Goal: Task Accomplishment & Management: Manage account settings

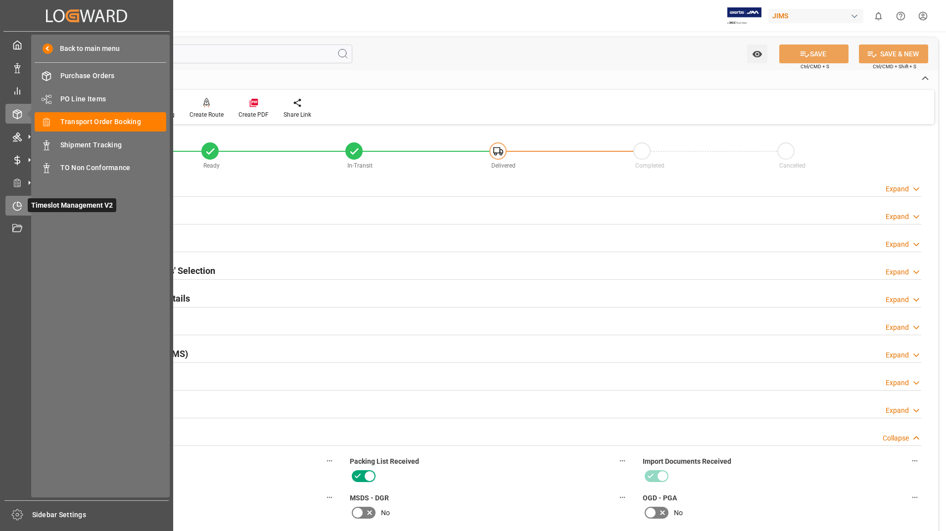
scroll to position [396, 0]
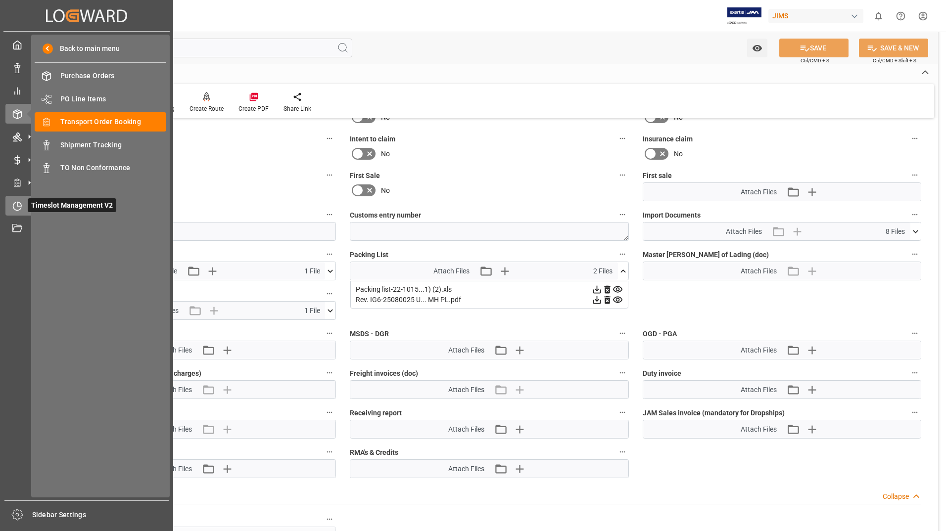
click at [53, 200] on span "Timeslot Management V2" at bounding box center [72, 205] width 89 height 14
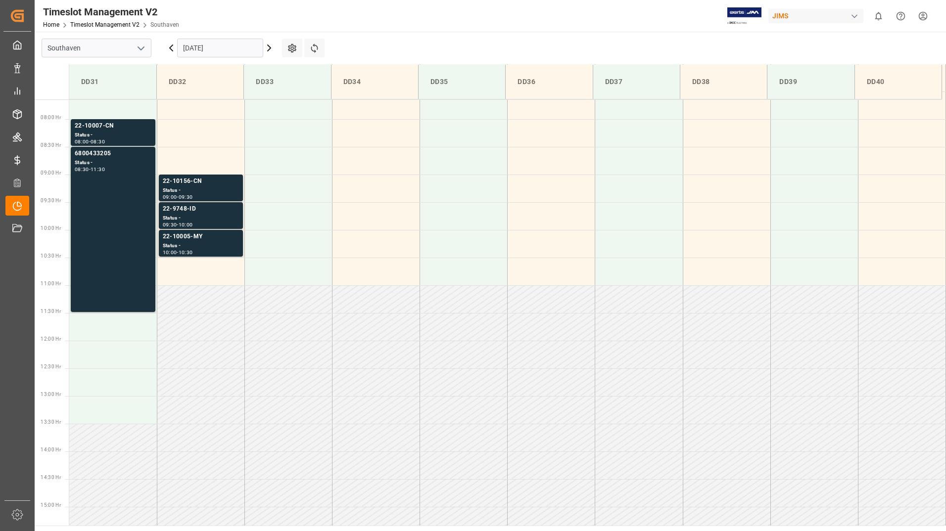
scroll to position [437, 0]
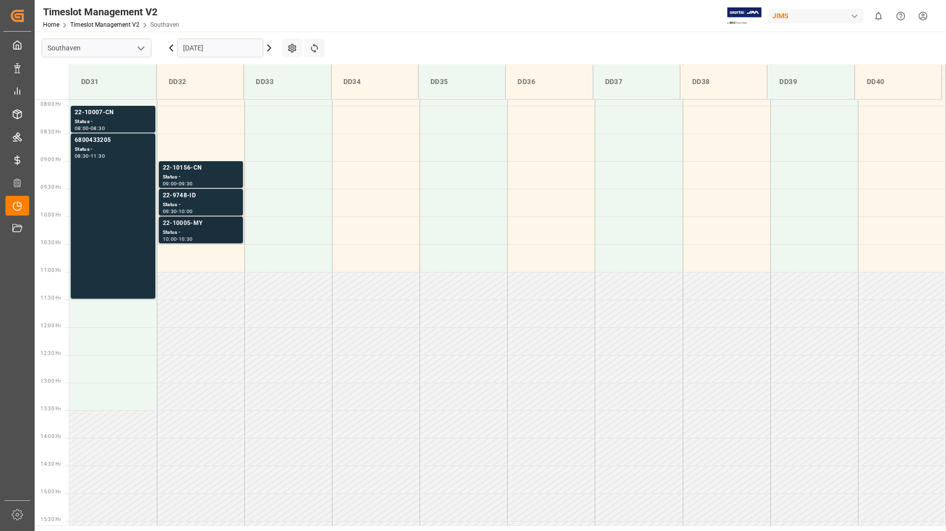
click at [218, 232] on div "Status -" at bounding box center [201, 233] width 76 height 8
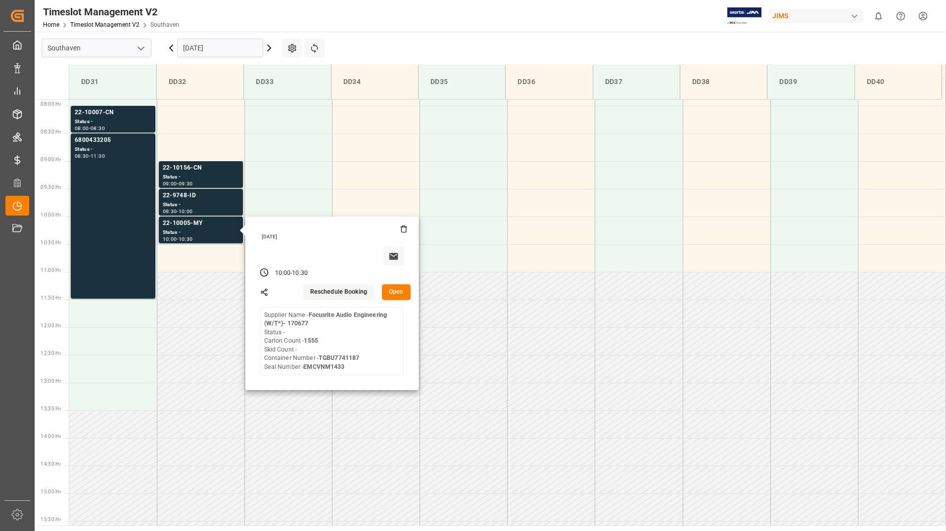
click at [391, 294] on button "Open" at bounding box center [396, 293] width 29 height 16
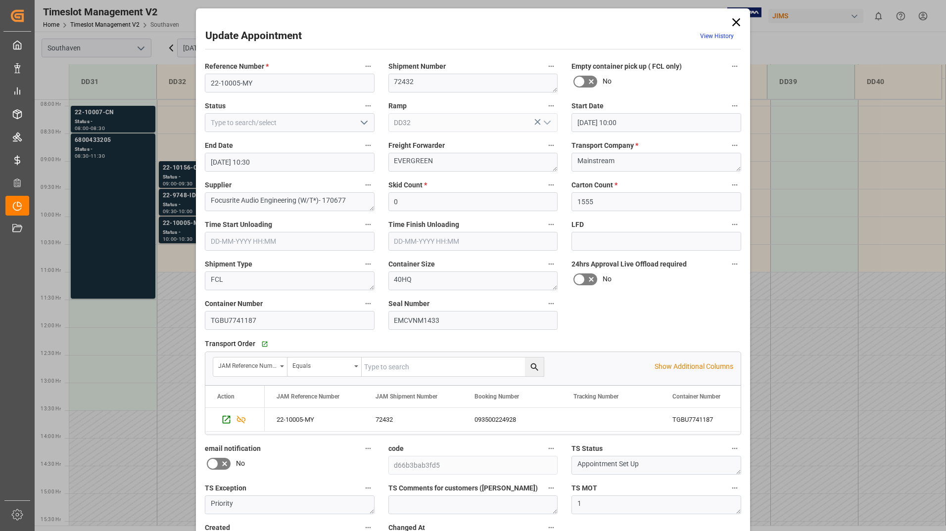
click at [358, 121] on icon "open menu" at bounding box center [364, 123] width 12 height 12
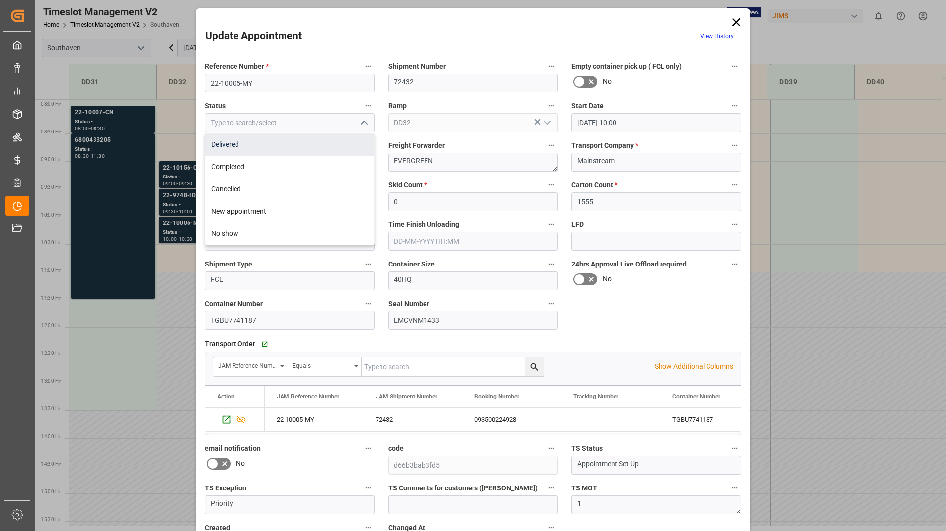
click at [345, 147] on div "Delivered" at bounding box center [289, 145] width 169 height 22
type input "Delivered"
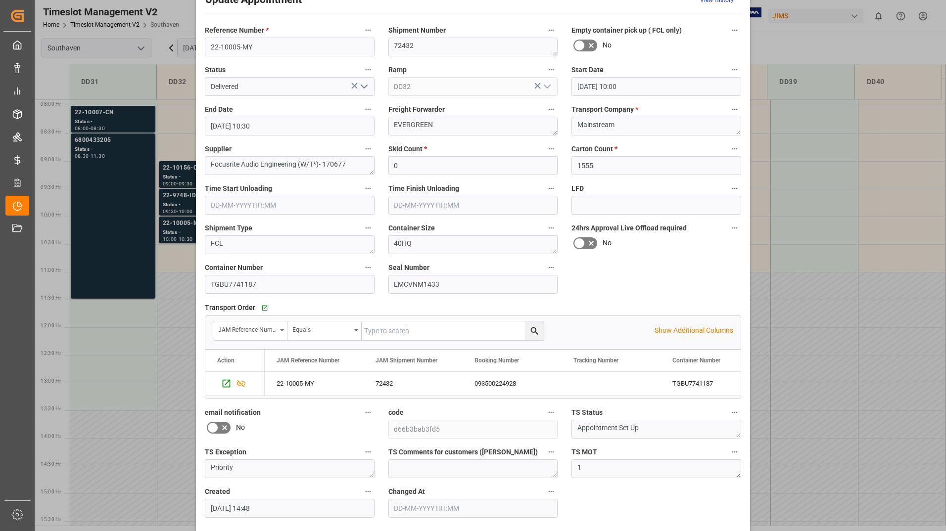
scroll to position [73, 0]
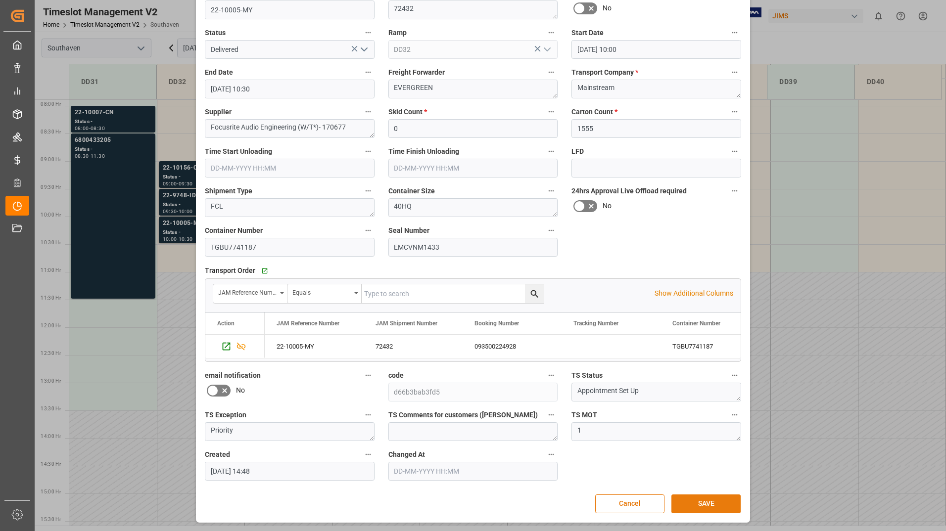
click at [701, 502] on button "SAVE" at bounding box center [705, 504] width 69 height 19
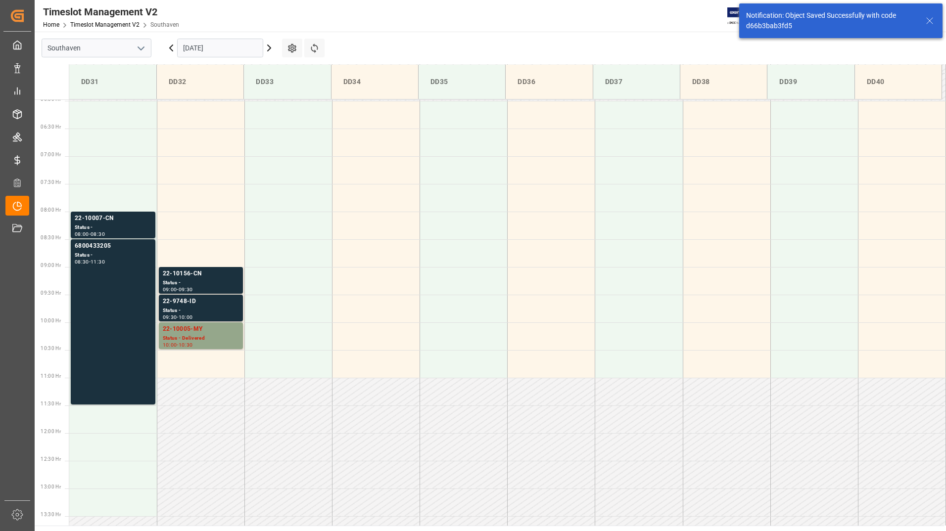
scroll to position [492, 0]
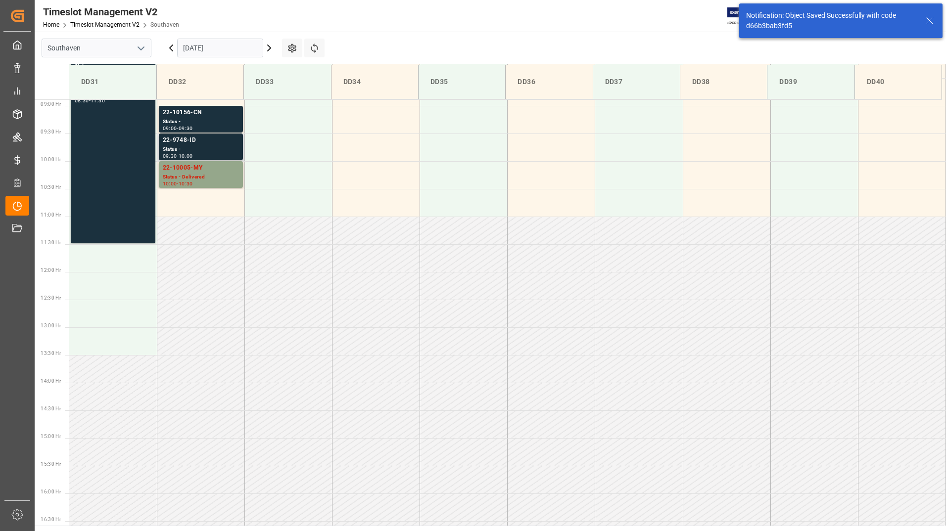
click at [211, 148] on div "Status -" at bounding box center [201, 149] width 76 height 8
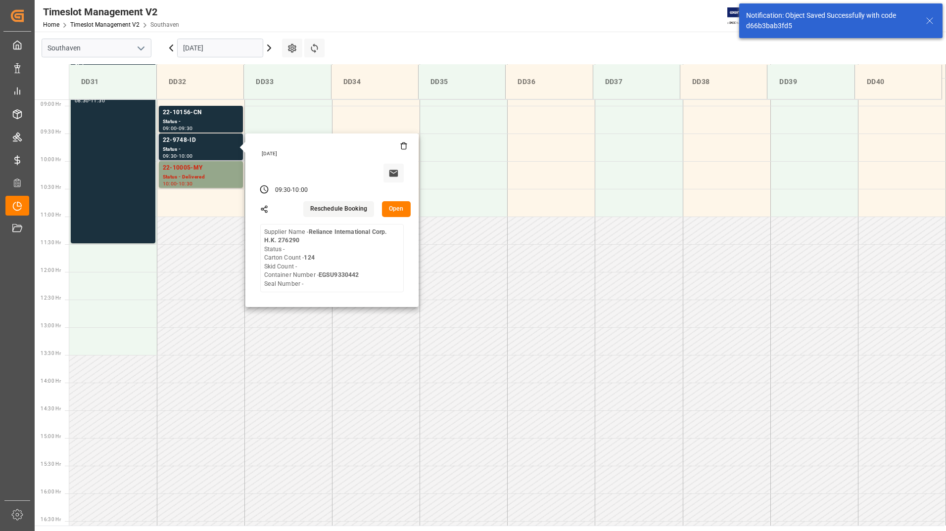
click at [389, 206] on button "Open" at bounding box center [396, 209] width 29 height 16
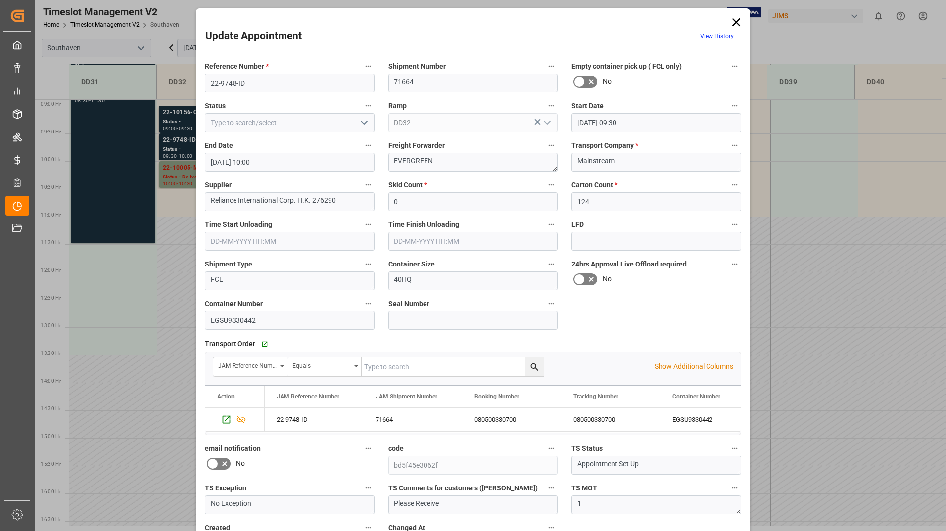
click at [364, 123] on icon "open menu" at bounding box center [364, 123] width 12 height 12
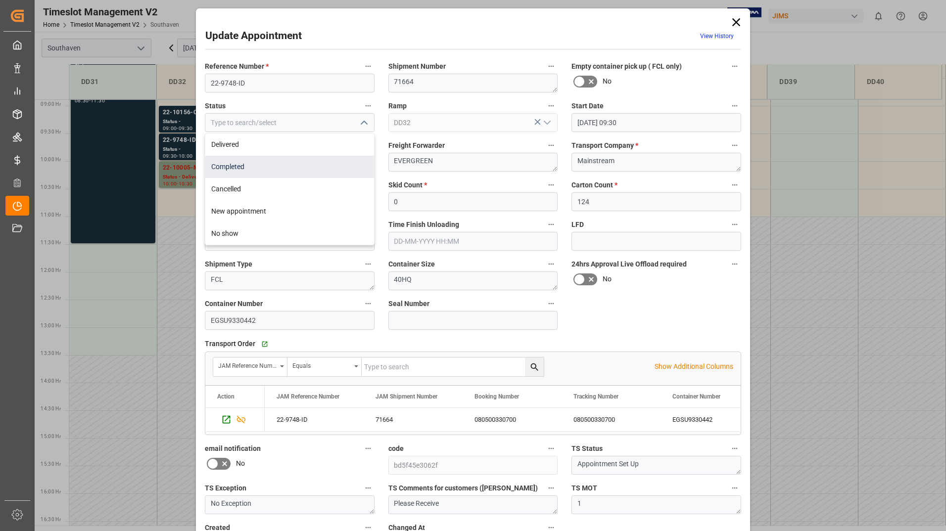
click at [339, 157] on div "Completed" at bounding box center [289, 167] width 169 height 22
type input "Completed"
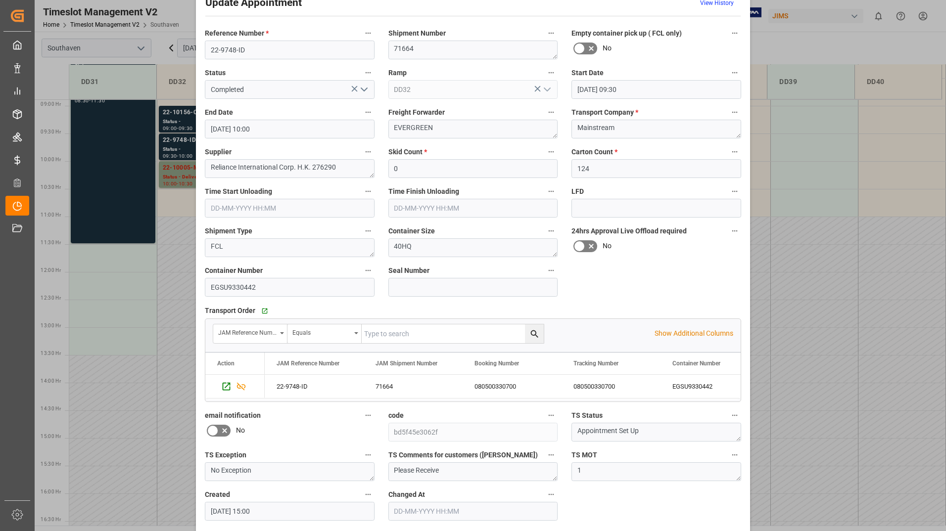
scroll to position [73, 0]
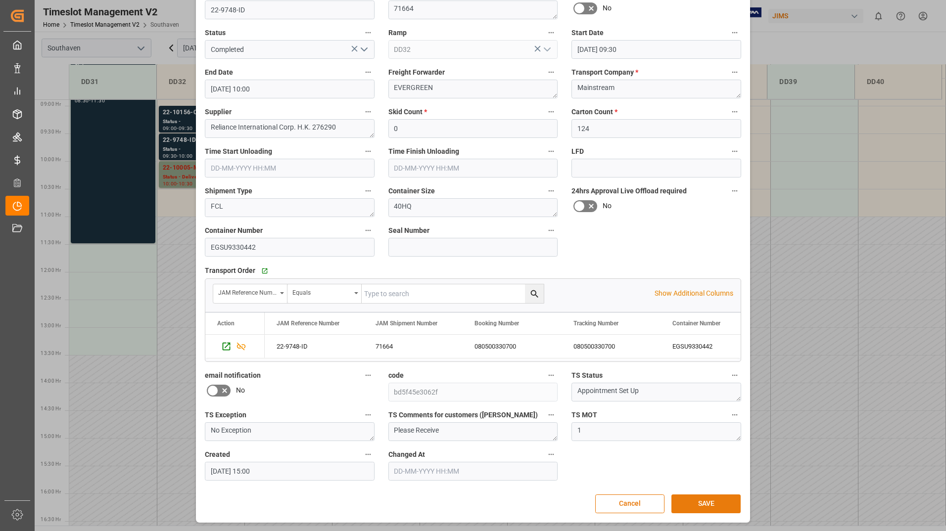
click at [712, 501] on button "SAVE" at bounding box center [705, 504] width 69 height 19
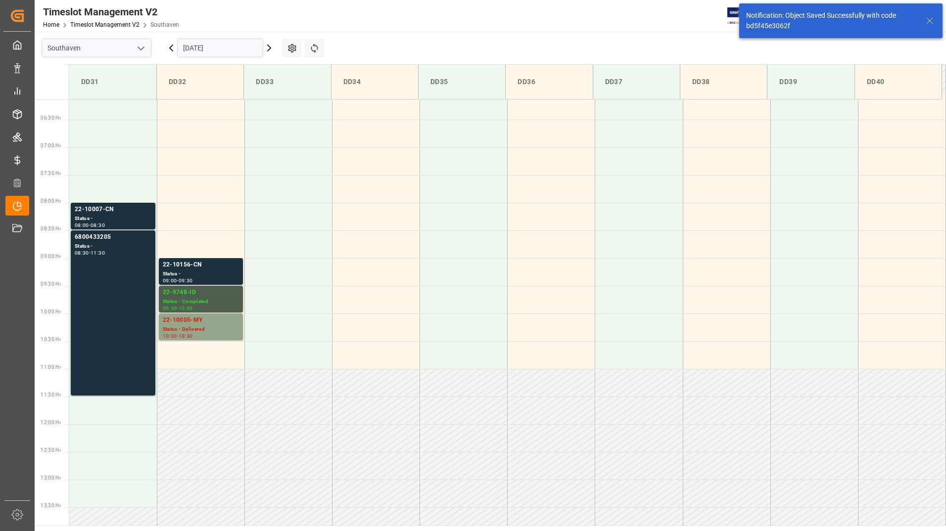
scroll to position [437, 0]
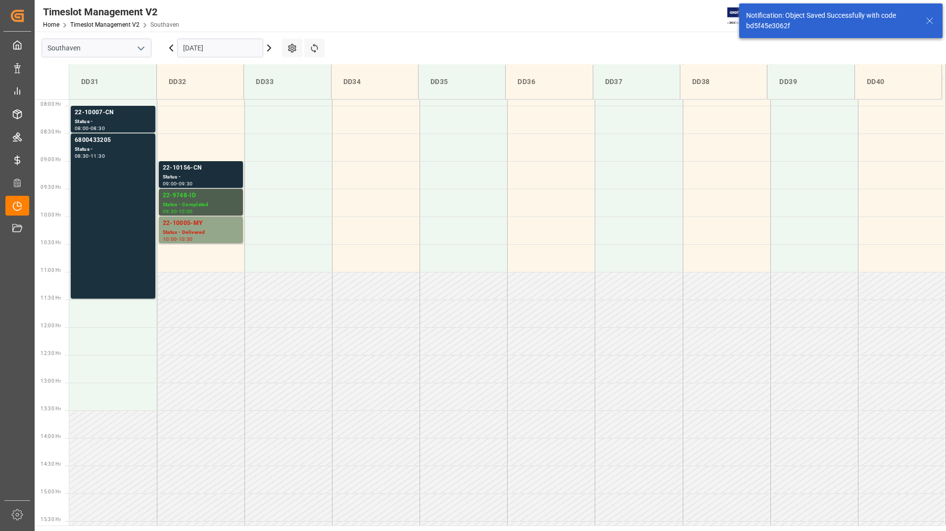
click at [208, 167] on div "22-10156-CN" at bounding box center [201, 168] width 76 height 10
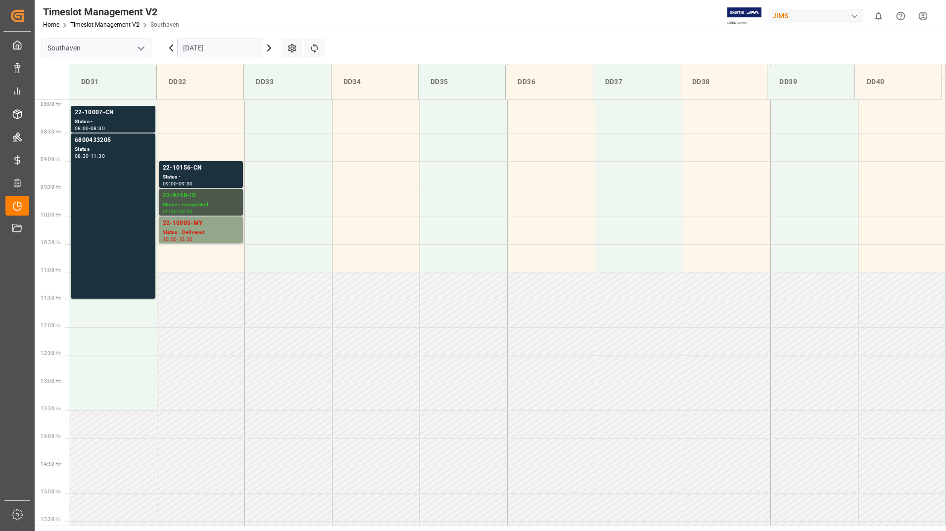
click at [212, 204] on div "Status - Completed" at bounding box center [201, 205] width 76 height 8
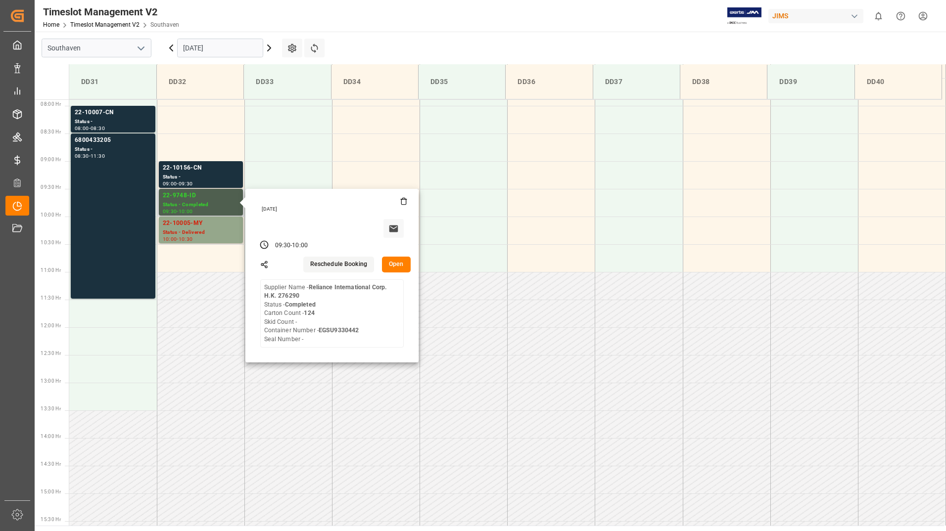
click at [395, 261] on button "Open" at bounding box center [396, 265] width 29 height 16
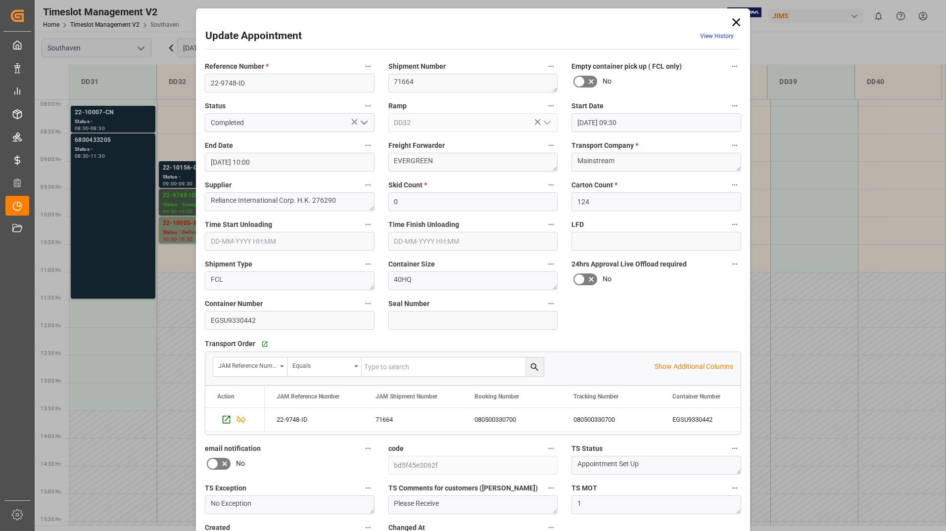
click at [365, 125] on icon "open menu" at bounding box center [364, 123] width 12 height 12
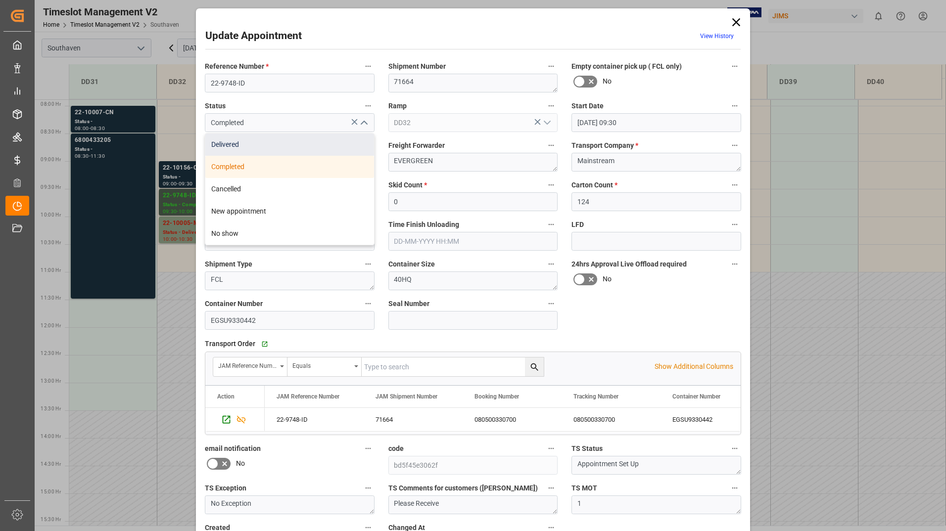
click at [344, 152] on div "Delivered" at bounding box center [289, 145] width 169 height 22
type input "Delivered"
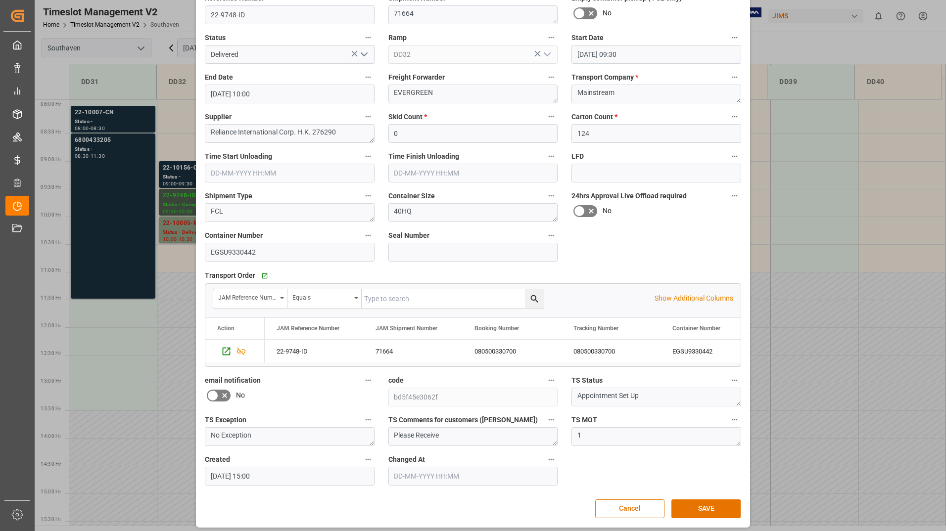
scroll to position [73, 0]
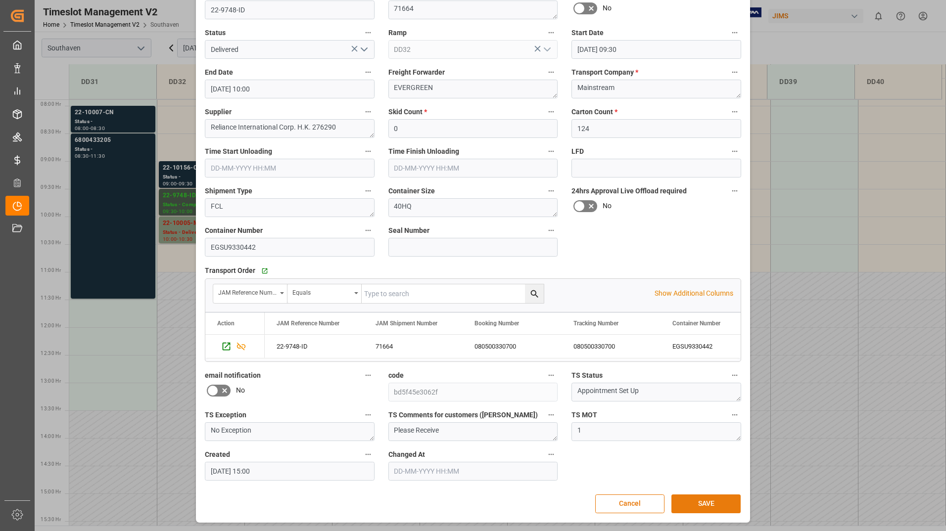
click at [700, 499] on button "SAVE" at bounding box center [705, 504] width 69 height 19
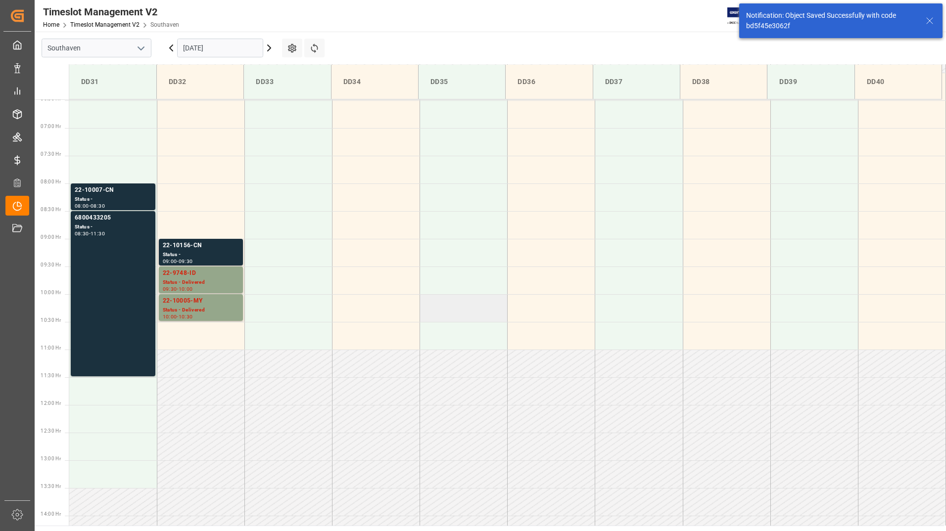
scroll to position [437, 0]
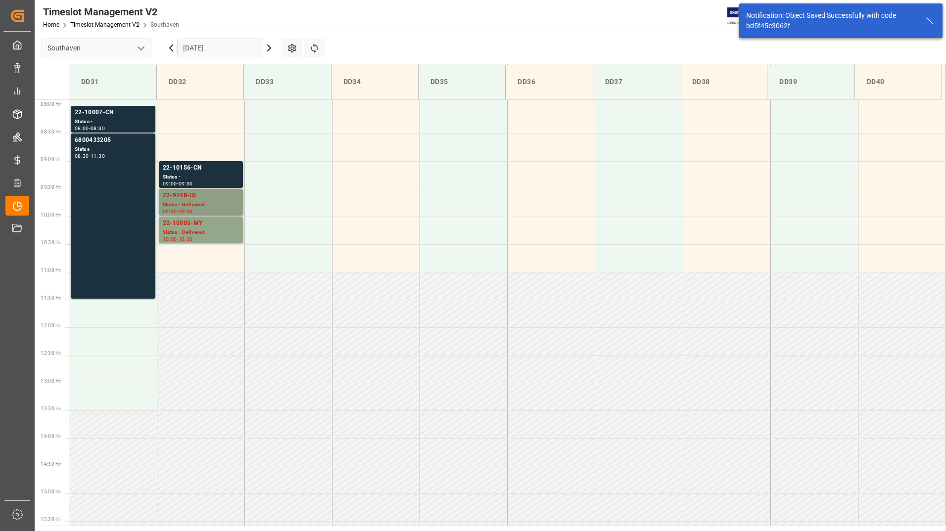
click at [219, 207] on div "Status - Delivered" at bounding box center [201, 205] width 76 height 8
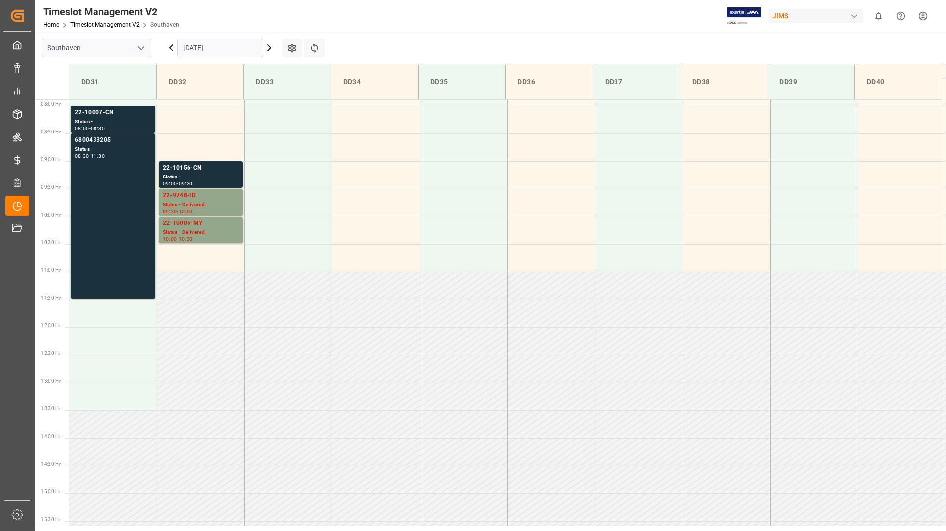
click at [208, 176] on div "Status -" at bounding box center [201, 177] width 76 height 8
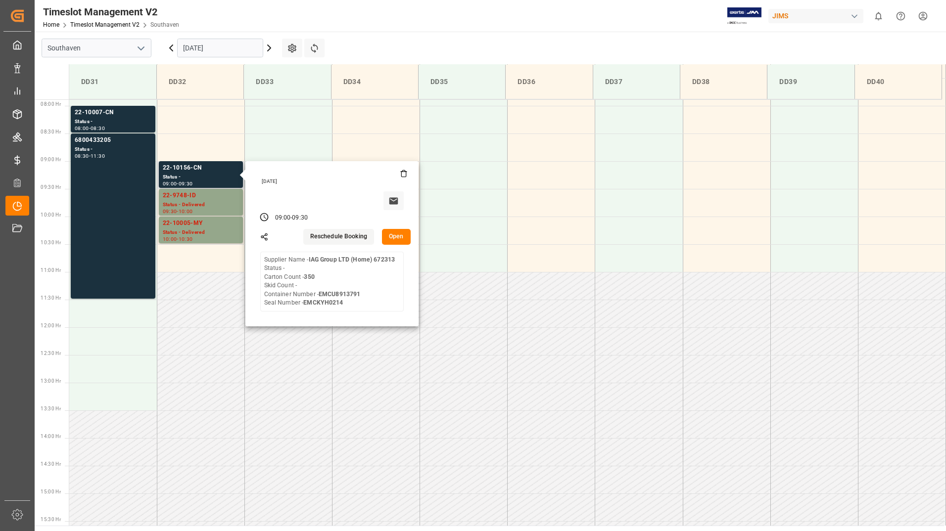
click at [391, 239] on button "Open" at bounding box center [396, 237] width 29 height 16
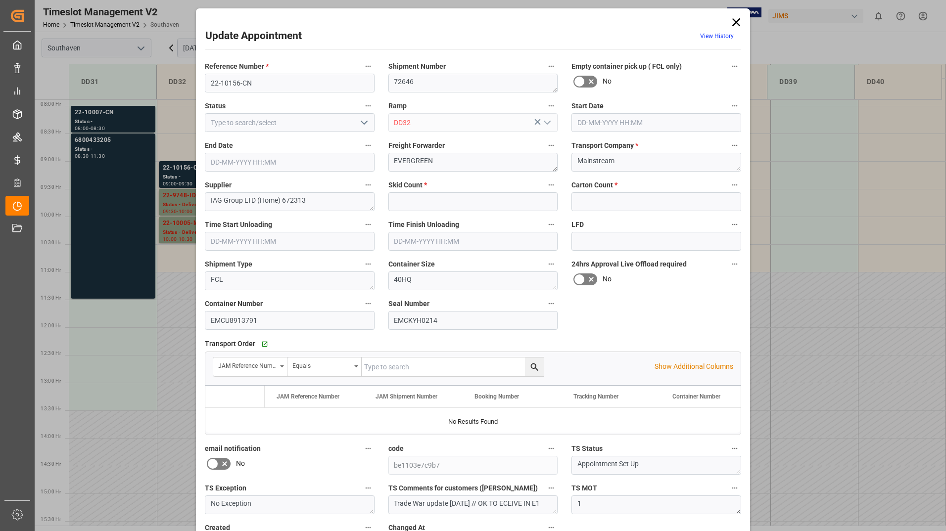
type input "0"
type input "350"
type input "[DATE] 09:00"
type input "[DATE] 09:30"
type input "[DATE] 15:02"
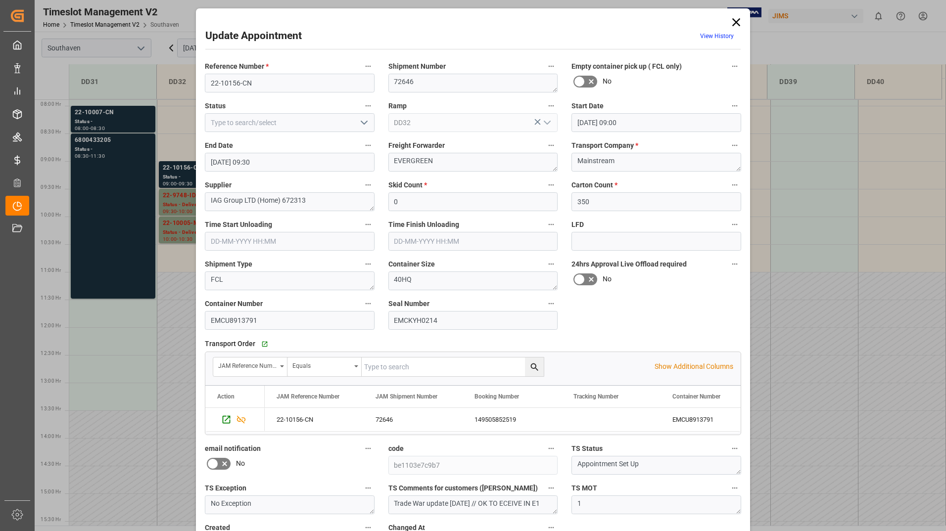
click at [363, 126] on icon "open menu" at bounding box center [364, 123] width 12 height 12
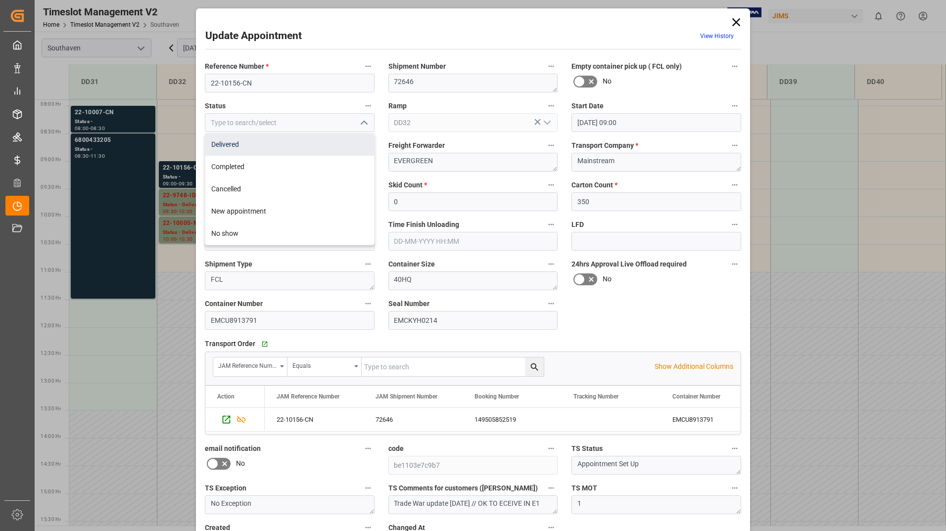
click at [326, 152] on div "Delivered" at bounding box center [289, 145] width 169 height 22
type input "Delivered"
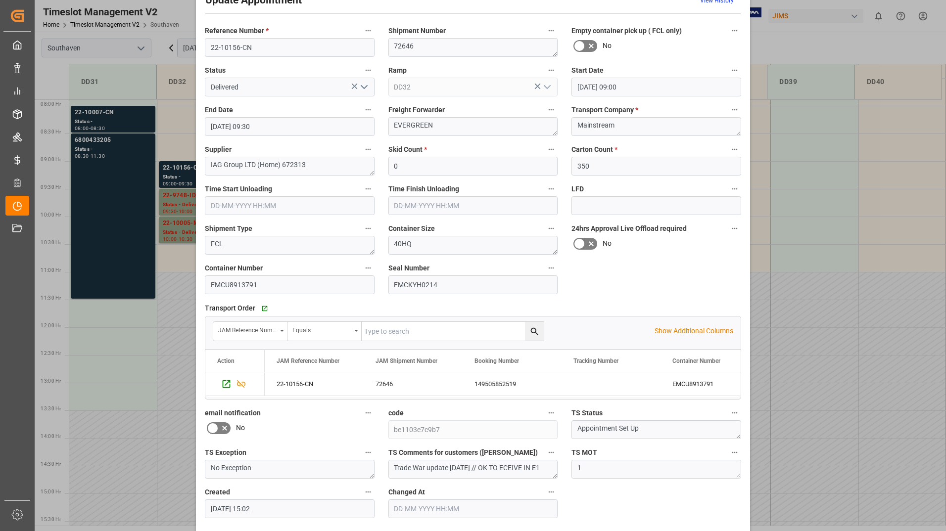
scroll to position [73, 0]
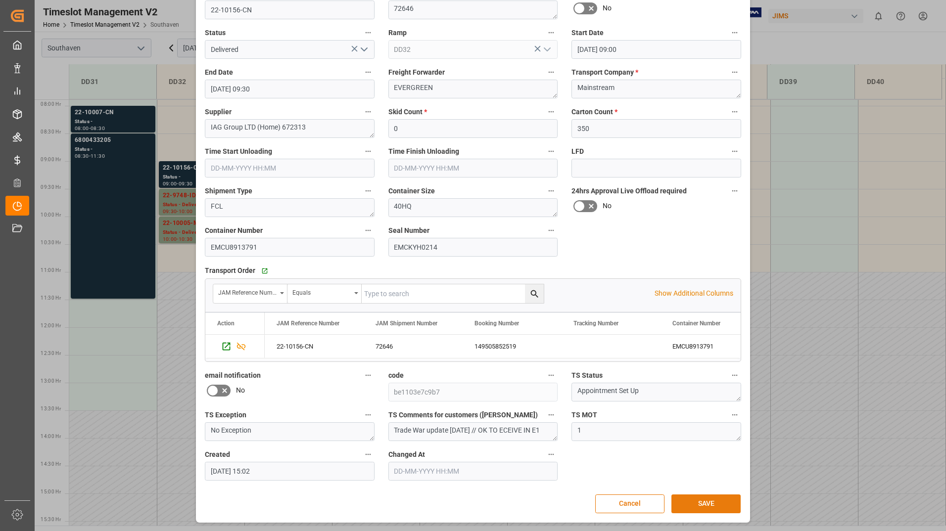
click at [704, 502] on button "SAVE" at bounding box center [705, 504] width 69 height 19
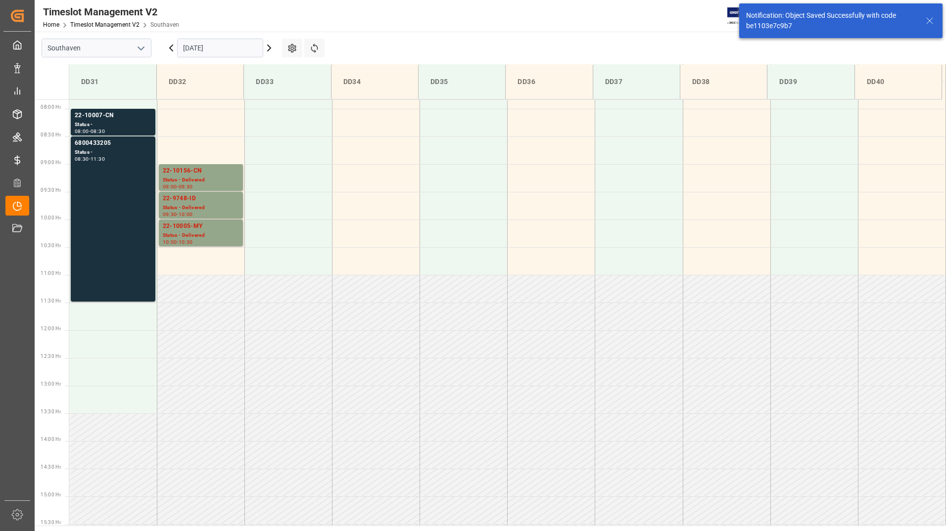
scroll to position [437, 0]
click at [203, 235] on div "Status - Delivered" at bounding box center [201, 233] width 76 height 8
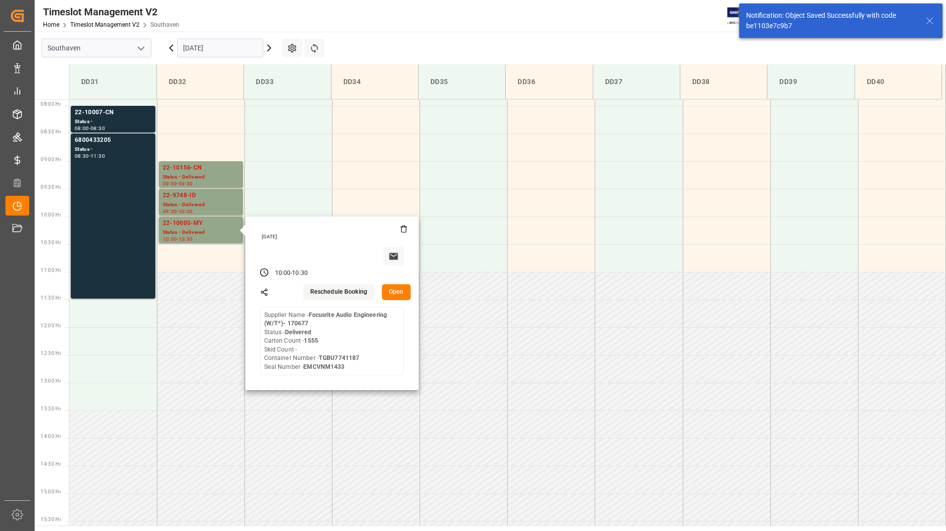
click at [397, 293] on button "Open" at bounding box center [396, 293] width 29 height 16
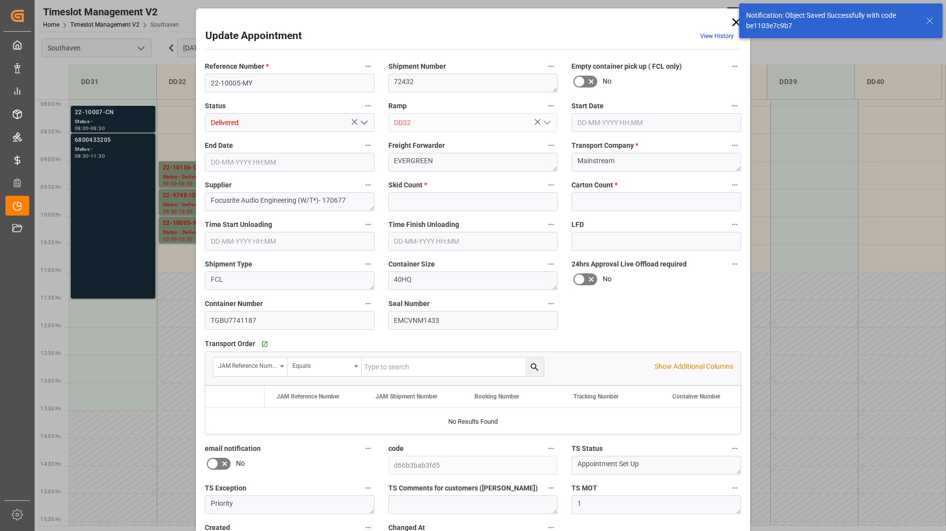
type input "0"
type input "1555"
type input "[DATE] 10:00"
type input "[DATE] 10:30"
type input "[DATE] 14:48"
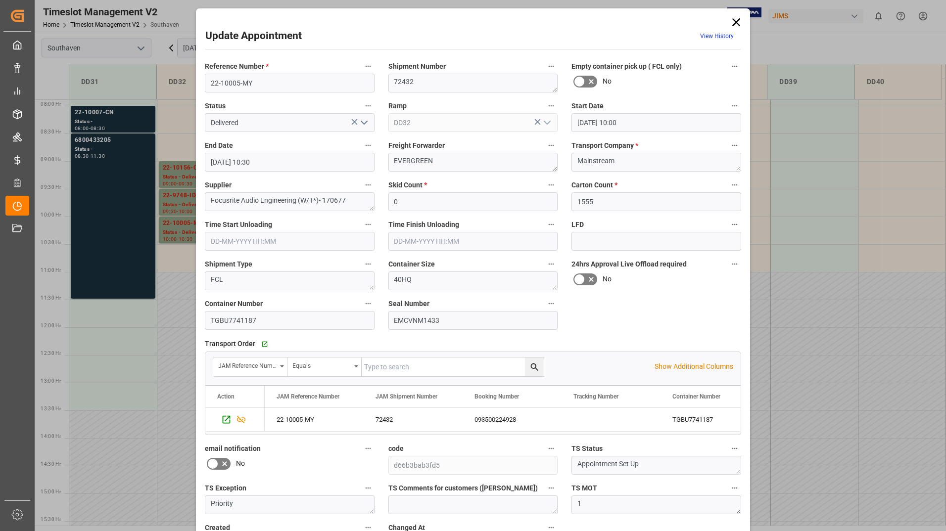
scroll to position [73, 0]
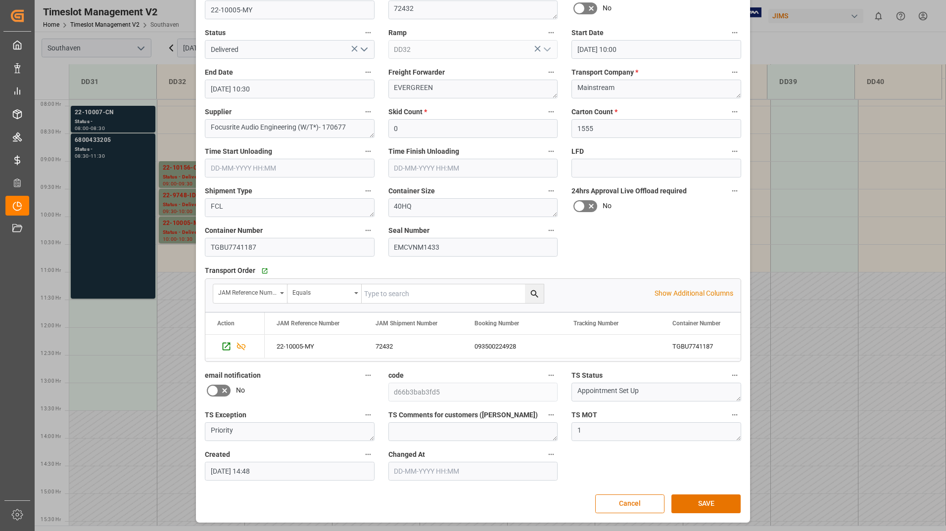
click at [174, 316] on div "Update Appointment View History Reference Number * 22-10005-MY Shipment Number …" at bounding box center [473, 265] width 946 height 531
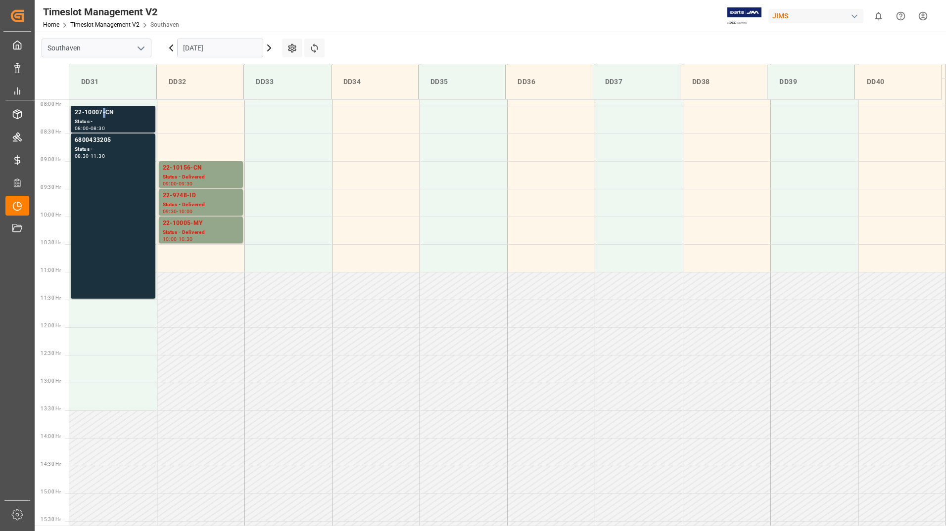
click at [104, 117] on div "22-10007-CN" at bounding box center [113, 113] width 77 height 10
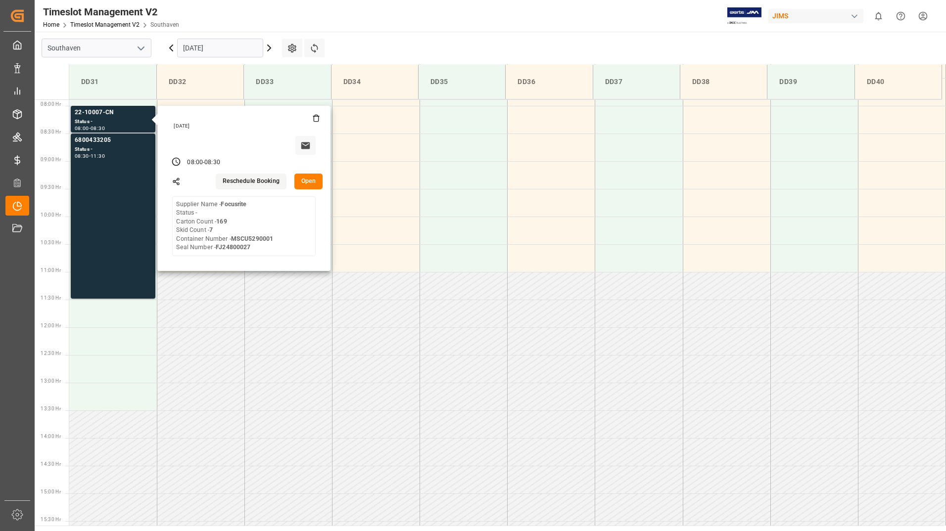
click at [308, 180] on button "Open" at bounding box center [308, 182] width 29 height 16
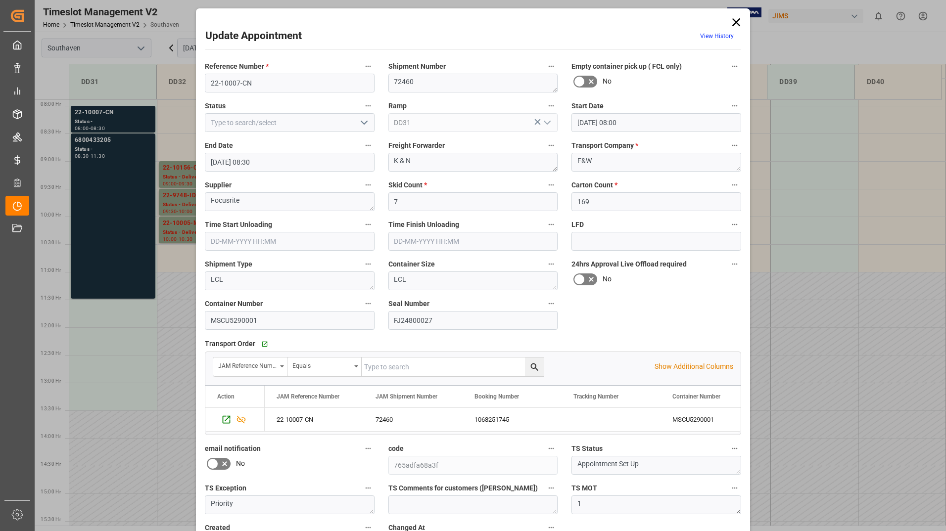
click at [361, 123] on polyline "open menu" at bounding box center [364, 122] width 6 height 3
click at [317, 163] on div "Completed" at bounding box center [289, 167] width 169 height 22
type input "Completed"
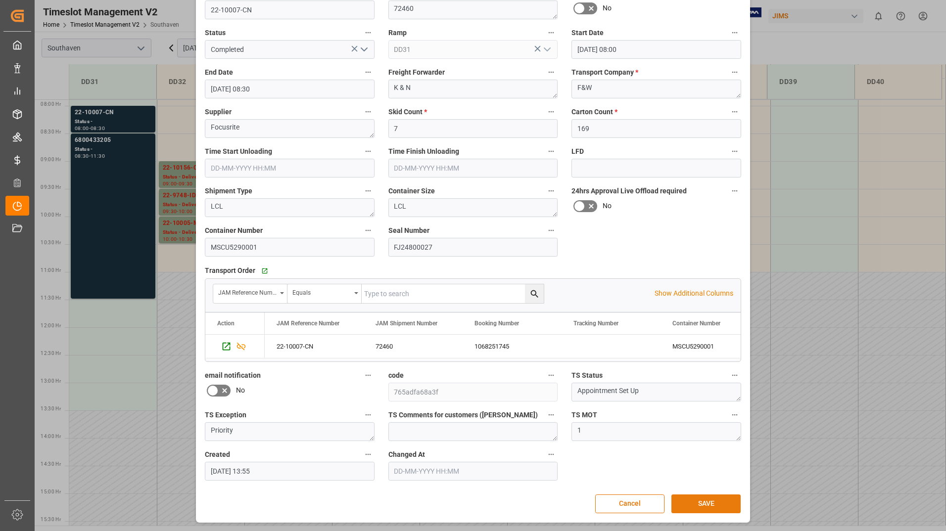
click at [686, 502] on button "SAVE" at bounding box center [705, 504] width 69 height 19
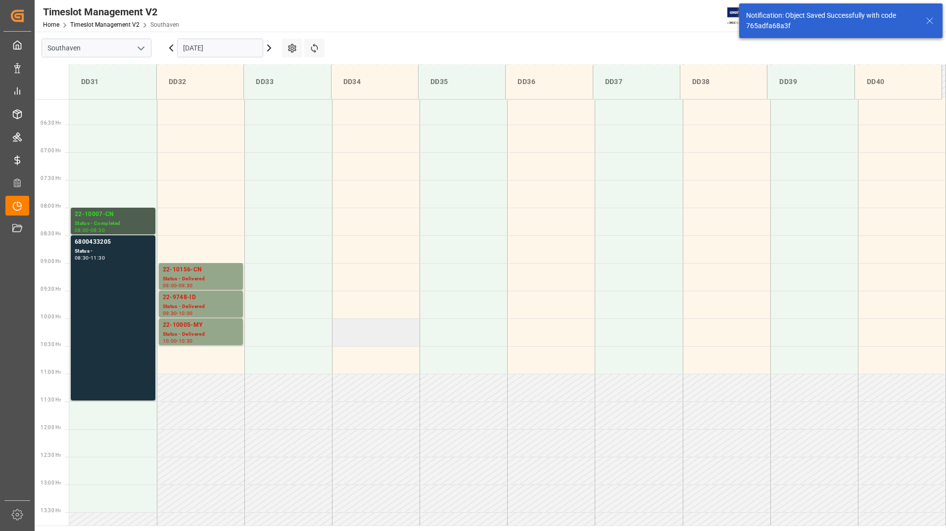
scroll to position [382, 0]
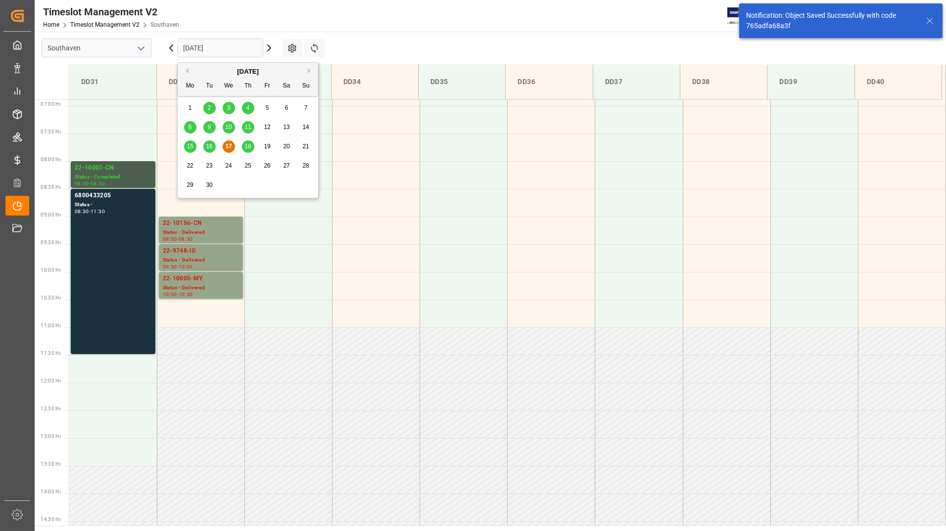
click at [232, 48] on input "[DATE]" at bounding box center [220, 48] width 86 height 19
click at [250, 145] on span "18" at bounding box center [247, 146] width 6 height 7
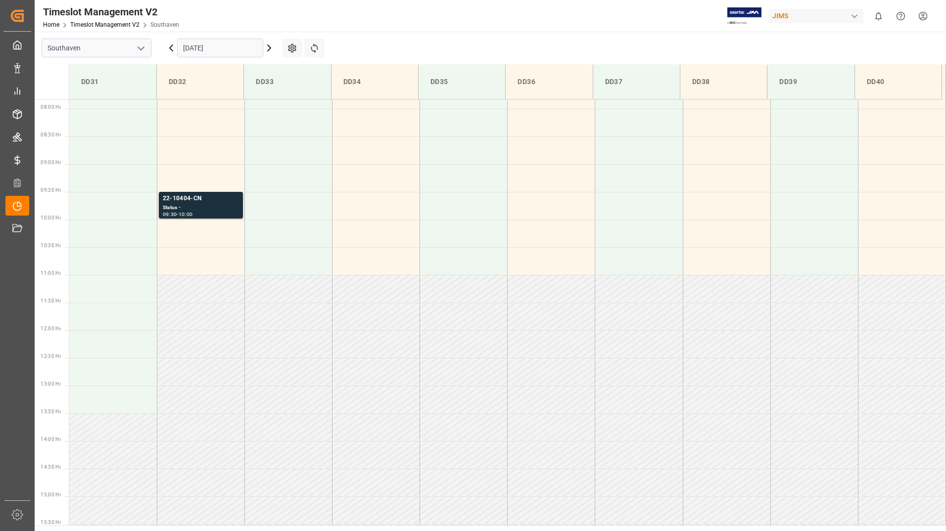
scroll to position [437, 0]
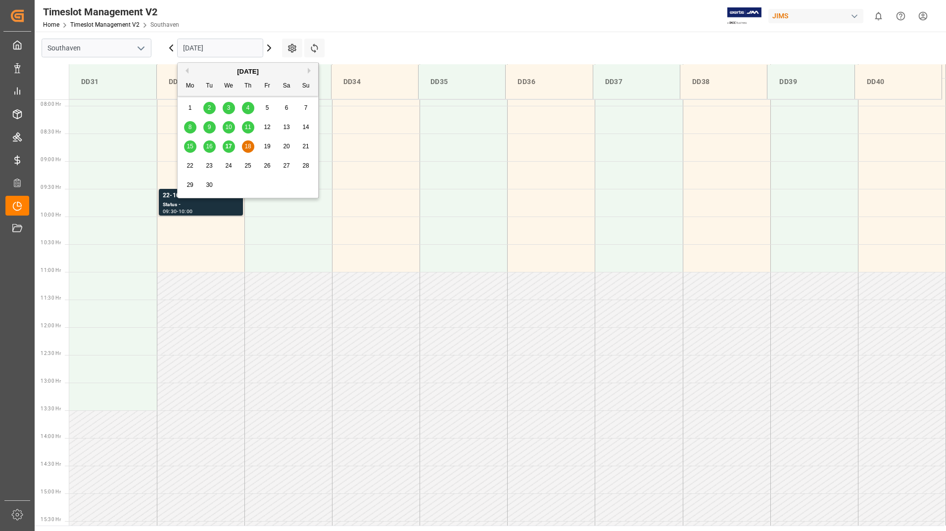
click at [247, 48] on input "[DATE]" at bounding box center [220, 48] width 86 height 19
click at [229, 143] on div "17" at bounding box center [229, 147] width 12 height 12
